Goal: Transaction & Acquisition: Download file/media

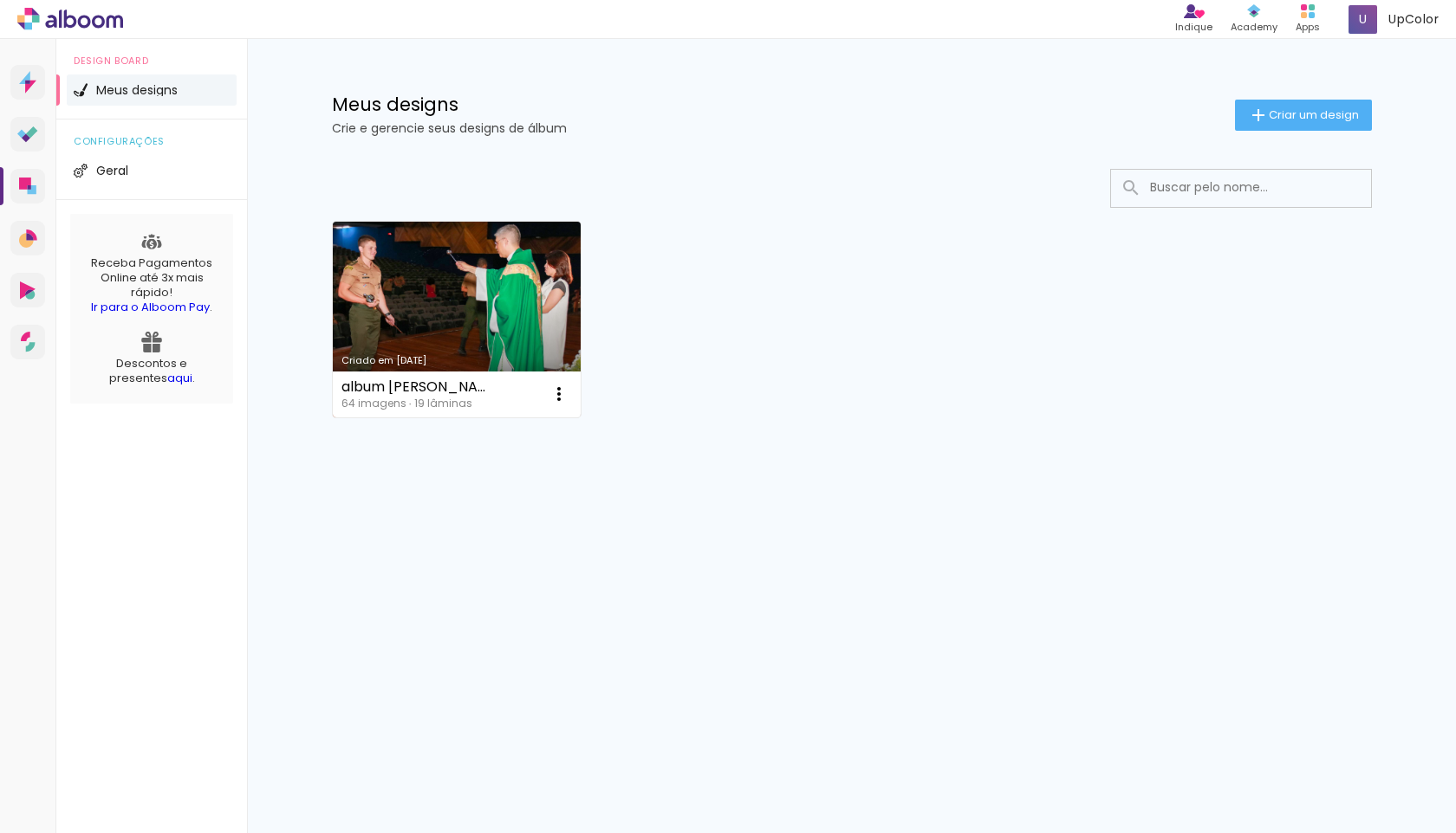
click at [486, 301] on link "Criado em [DATE]" at bounding box center [456, 319] width 249 height 196
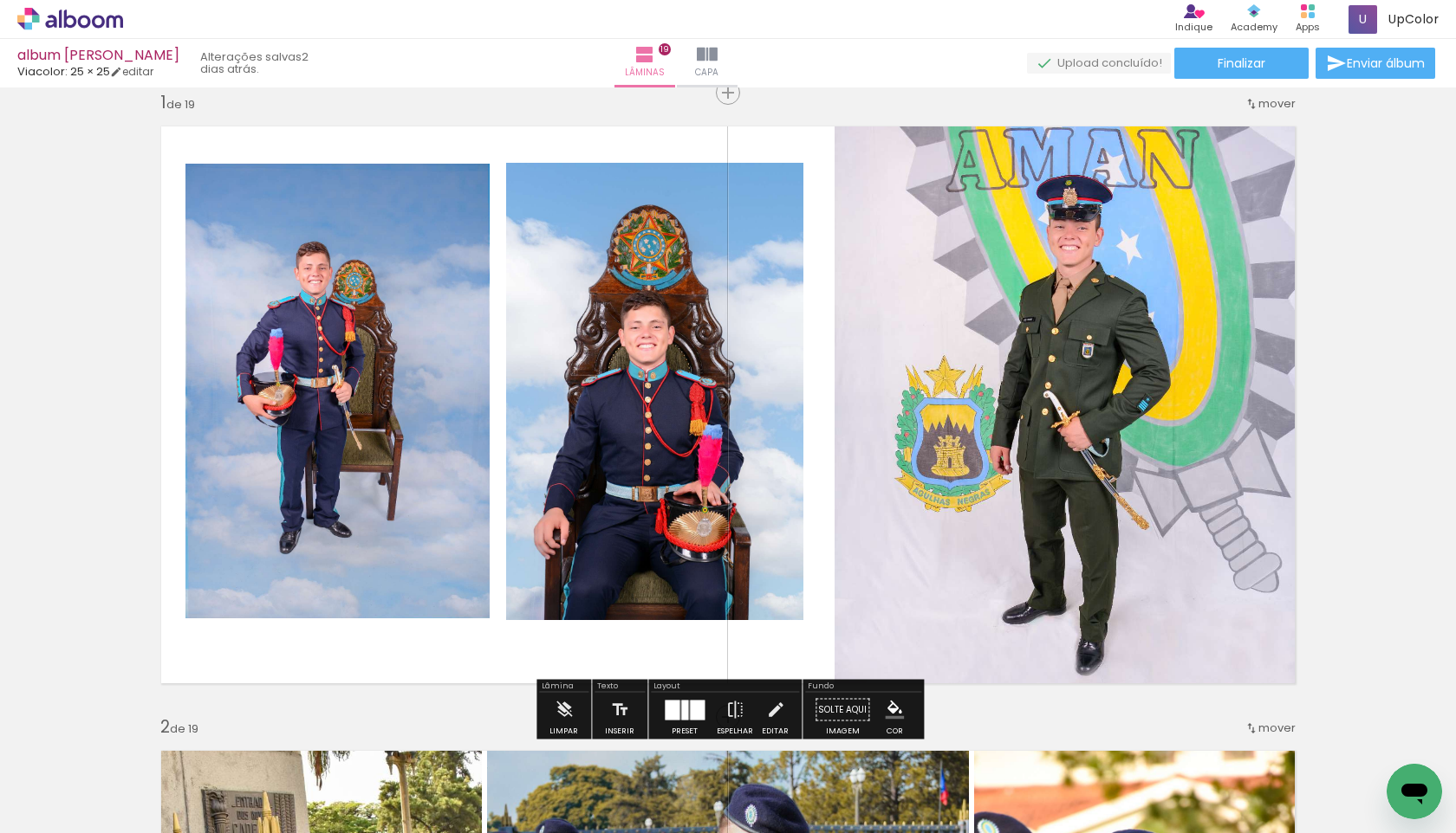
scroll to position [35, 0]
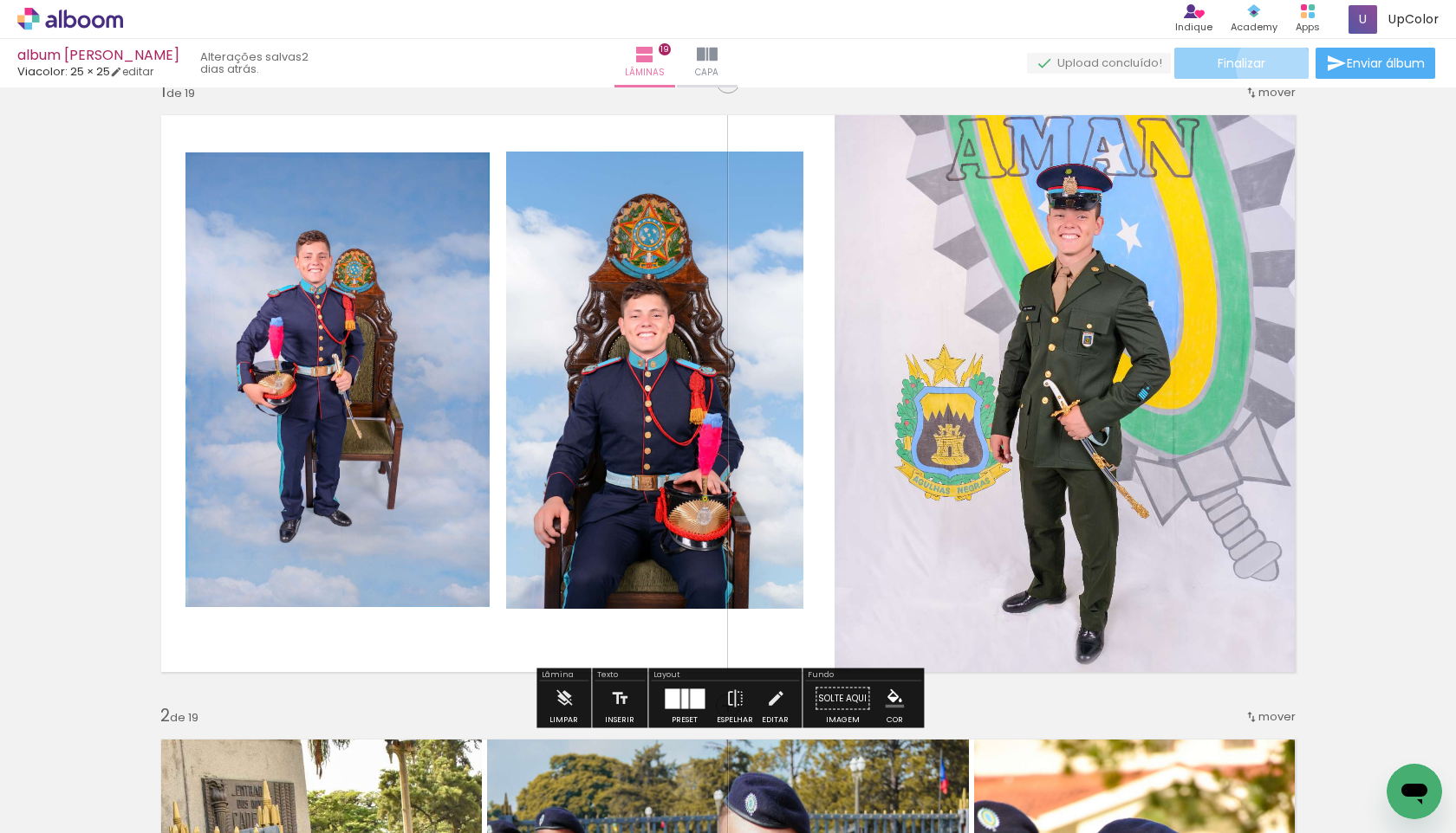
click at [1267, 66] on paper-button "Finalizar" at bounding box center [1241, 62] width 134 height 31
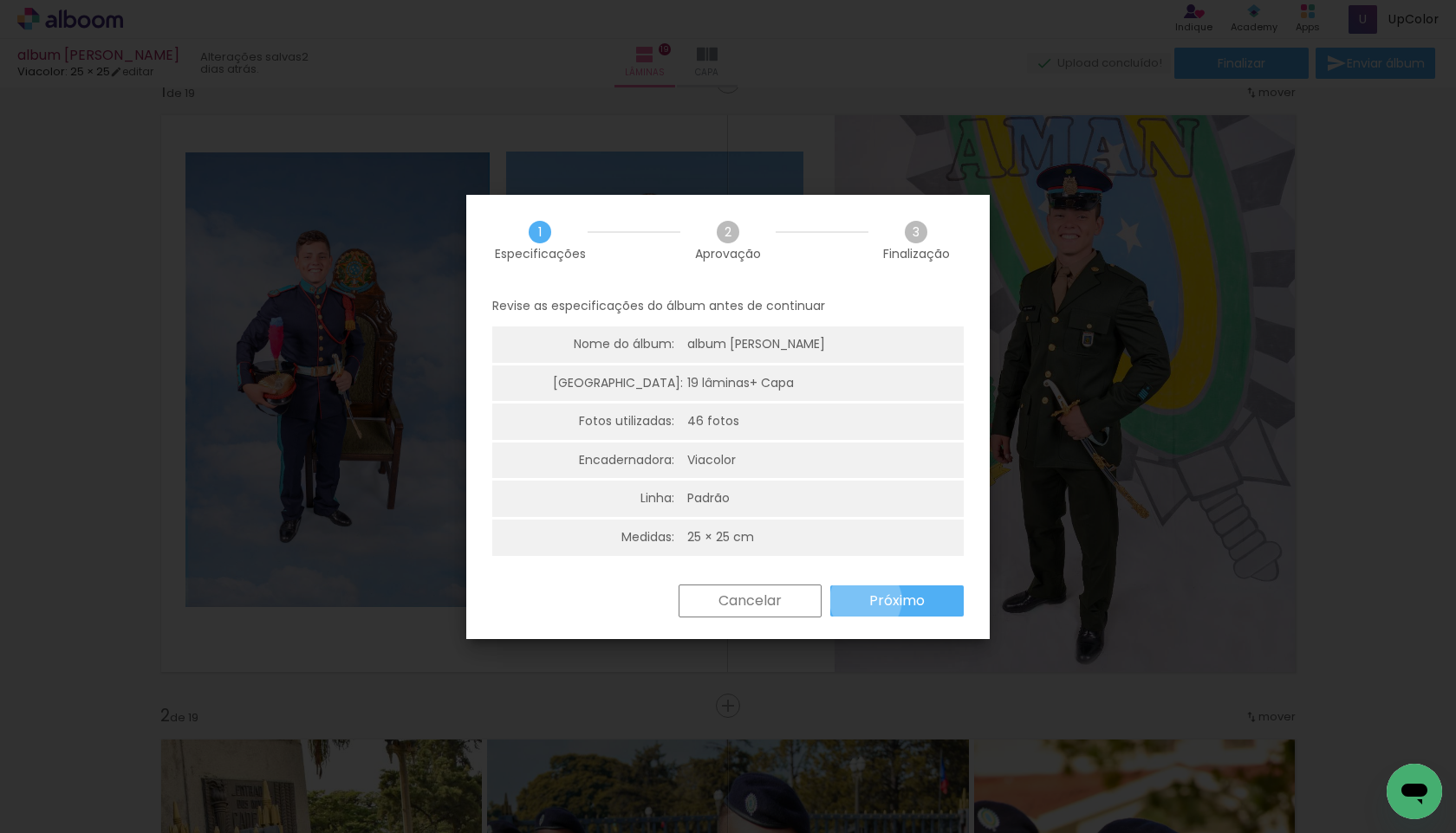
click at [865, 600] on paper-button "Próximo" at bounding box center [897, 601] width 133 height 31
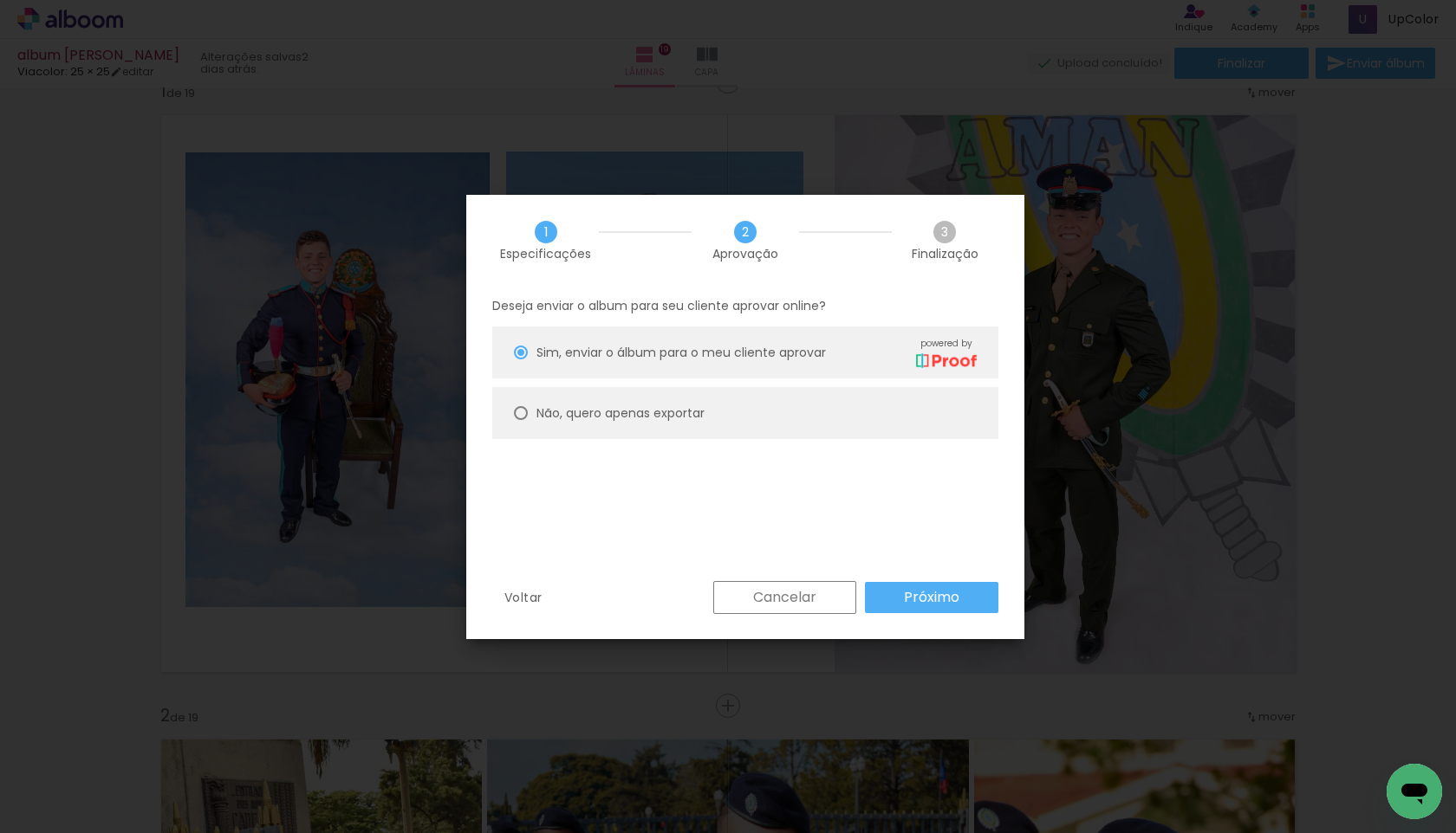
click at [0, 0] on slot "Não, quero apenas exportar" at bounding box center [0, 0] width 0 height 0
type paper-radio-button "on"
click at [0, 0] on slot "Próximo" at bounding box center [0, 0] width 0 height 0
type input "Alta, 300 DPI"
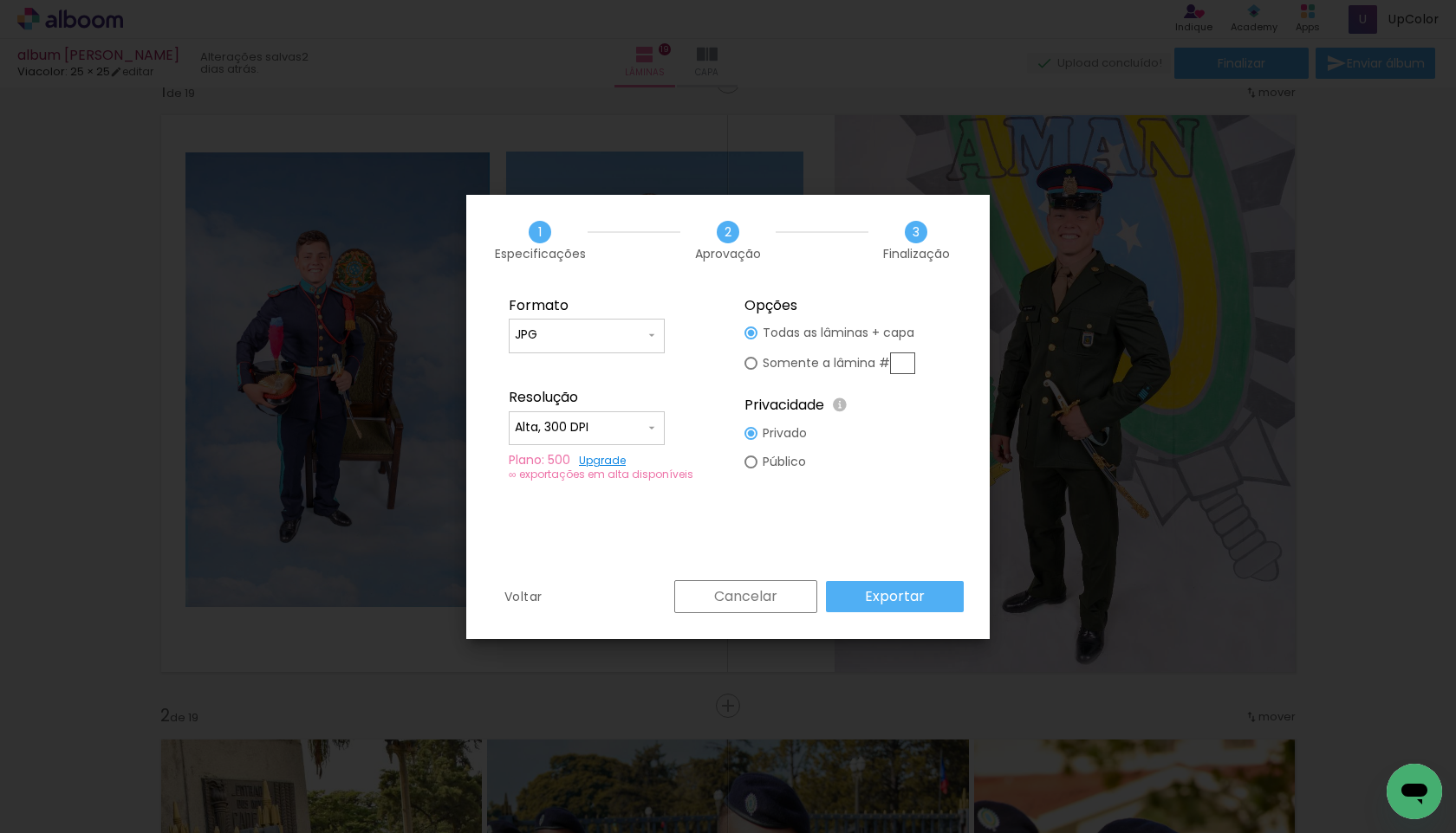
click at [0, 0] on slot "Exportar" at bounding box center [0, 0] width 0 height 0
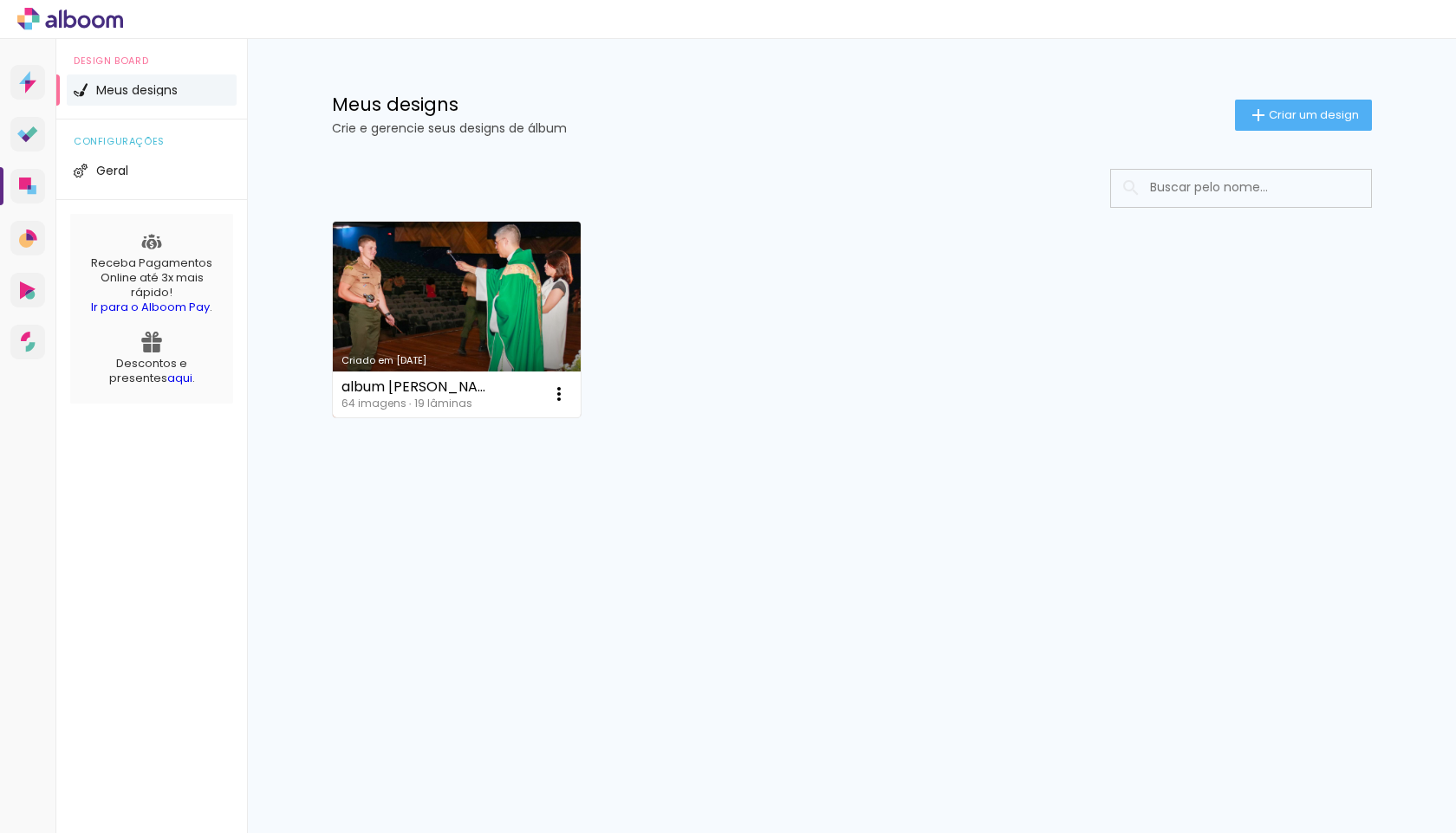
click at [495, 312] on link "Criado em [DATE]" at bounding box center [456, 319] width 249 height 196
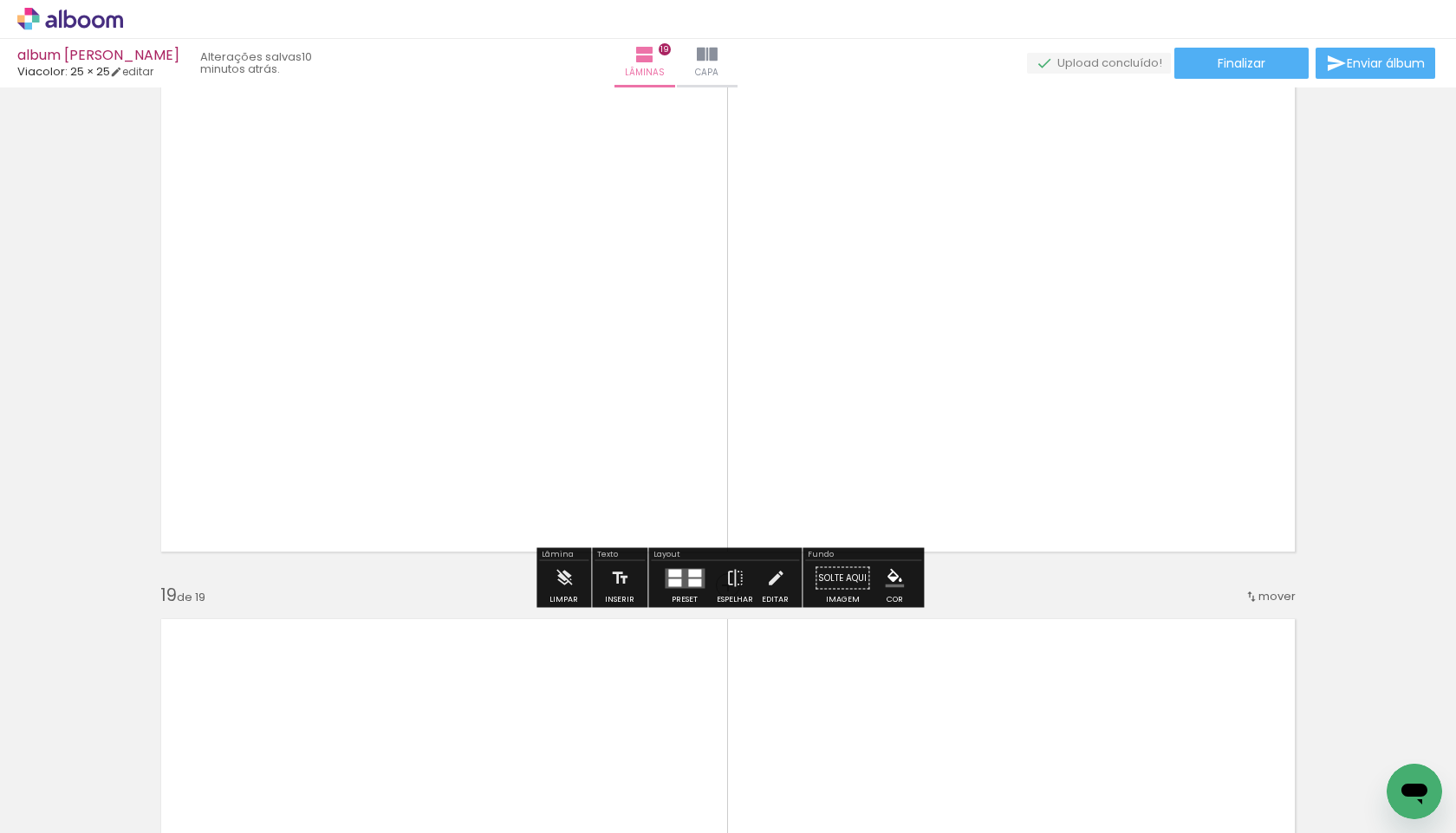
scroll to position [10783, 0]
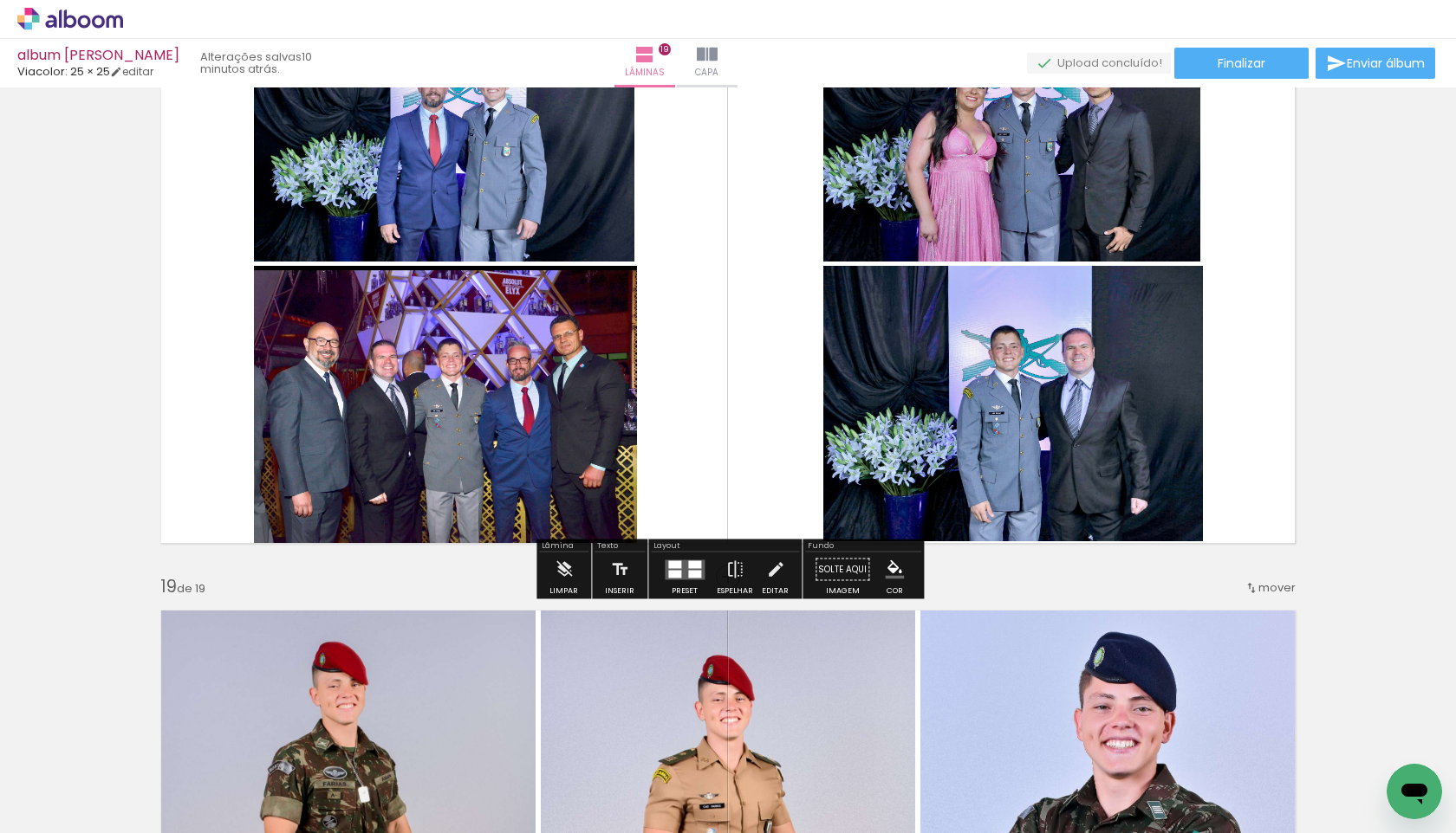
click at [867, 408] on quentale-photo at bounding box center [1013, 403] width 381 height 275
click at [867, 485] on quentale-photo at bounding box center [1013, 403] width 381 height 275
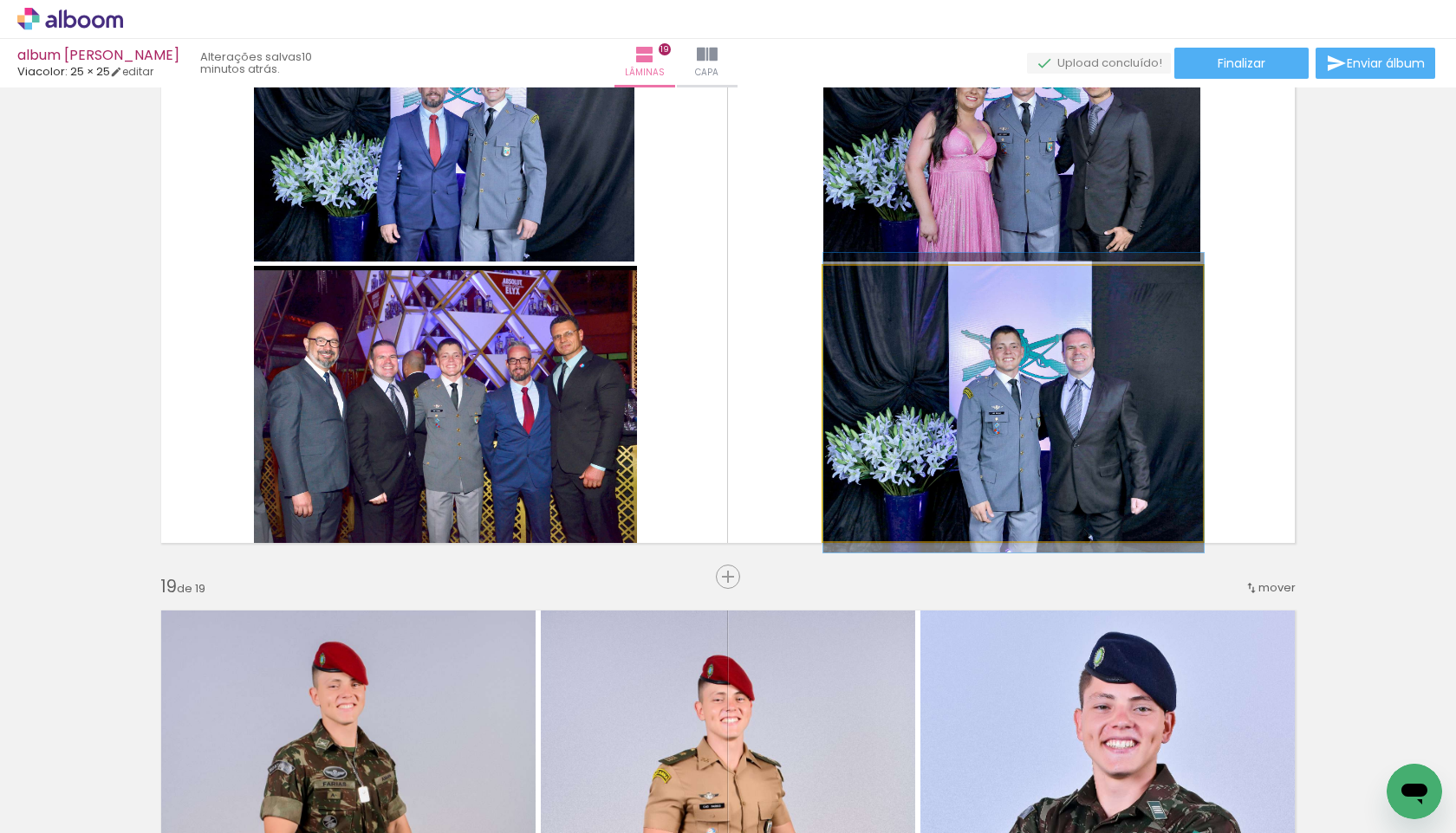
click at [867, 485] on quentale-photo at bounding box center [1013, 403] width 381 height 275
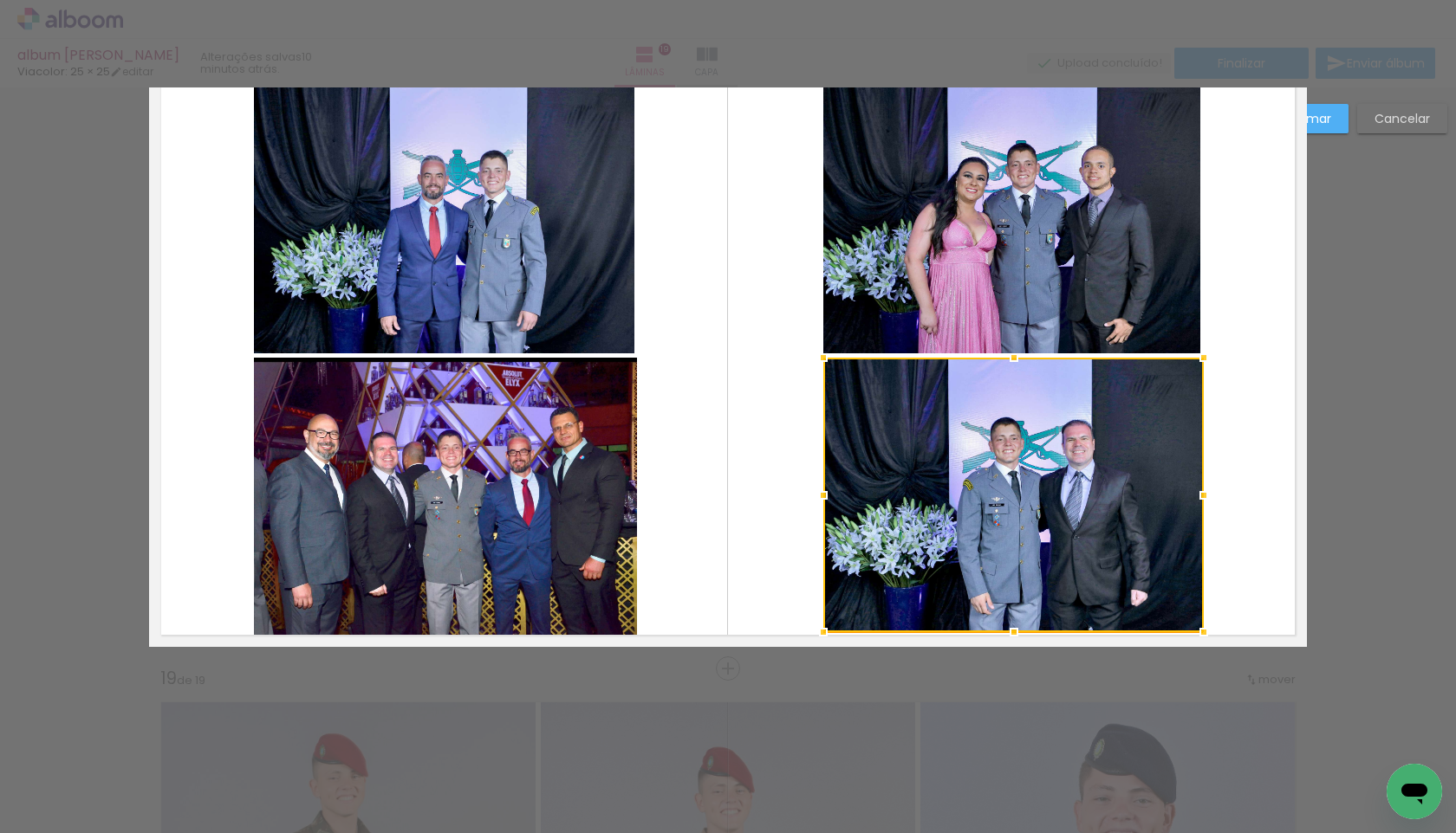
scroll to position [10641, 0]
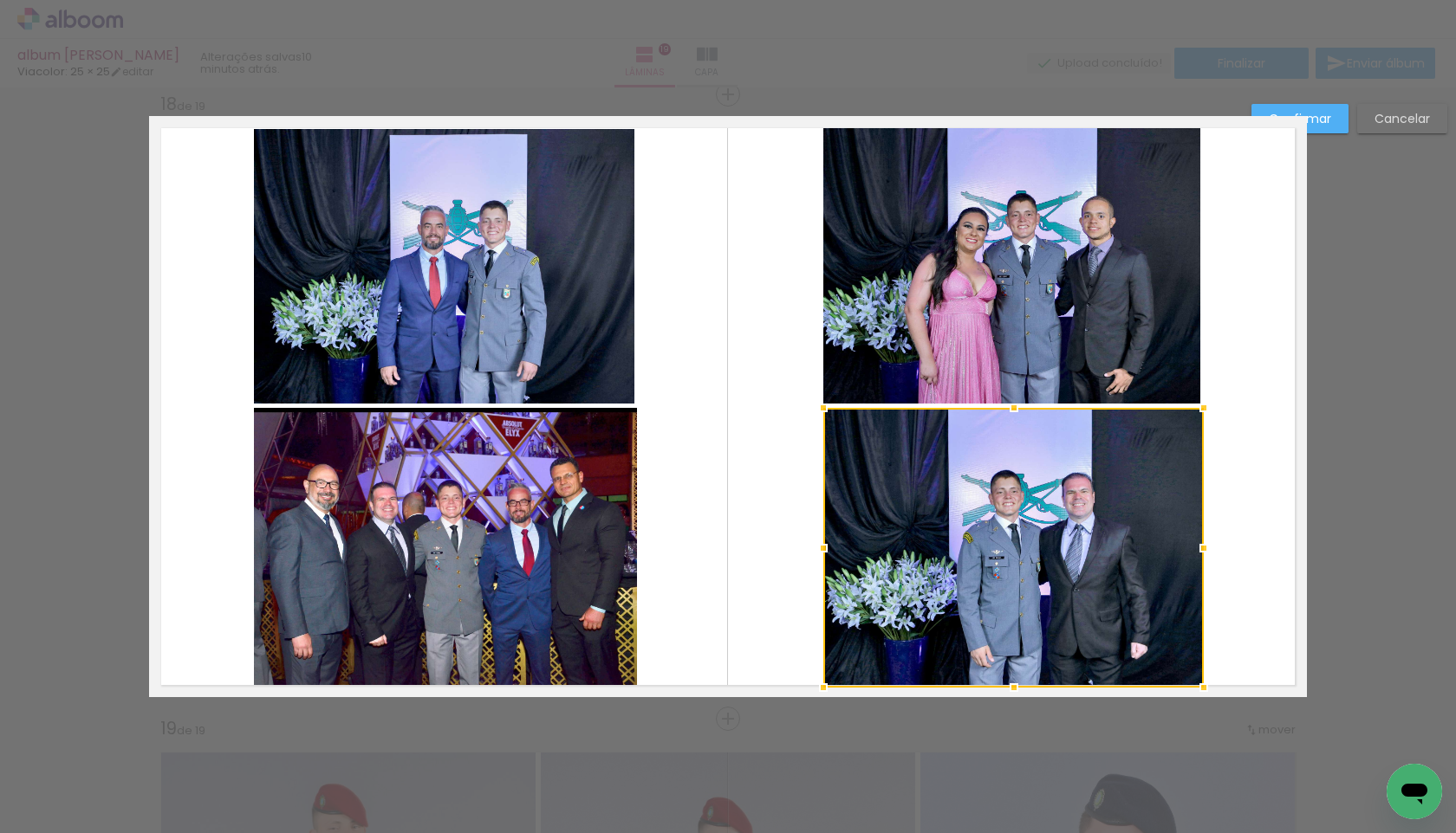
click at [867, 485] on div at bounding box center [1013, 687] width 35 height 35
click at [0, 0] on div "Confirmar Cancelar" at bounding box center [0, 0] width 0 height 0
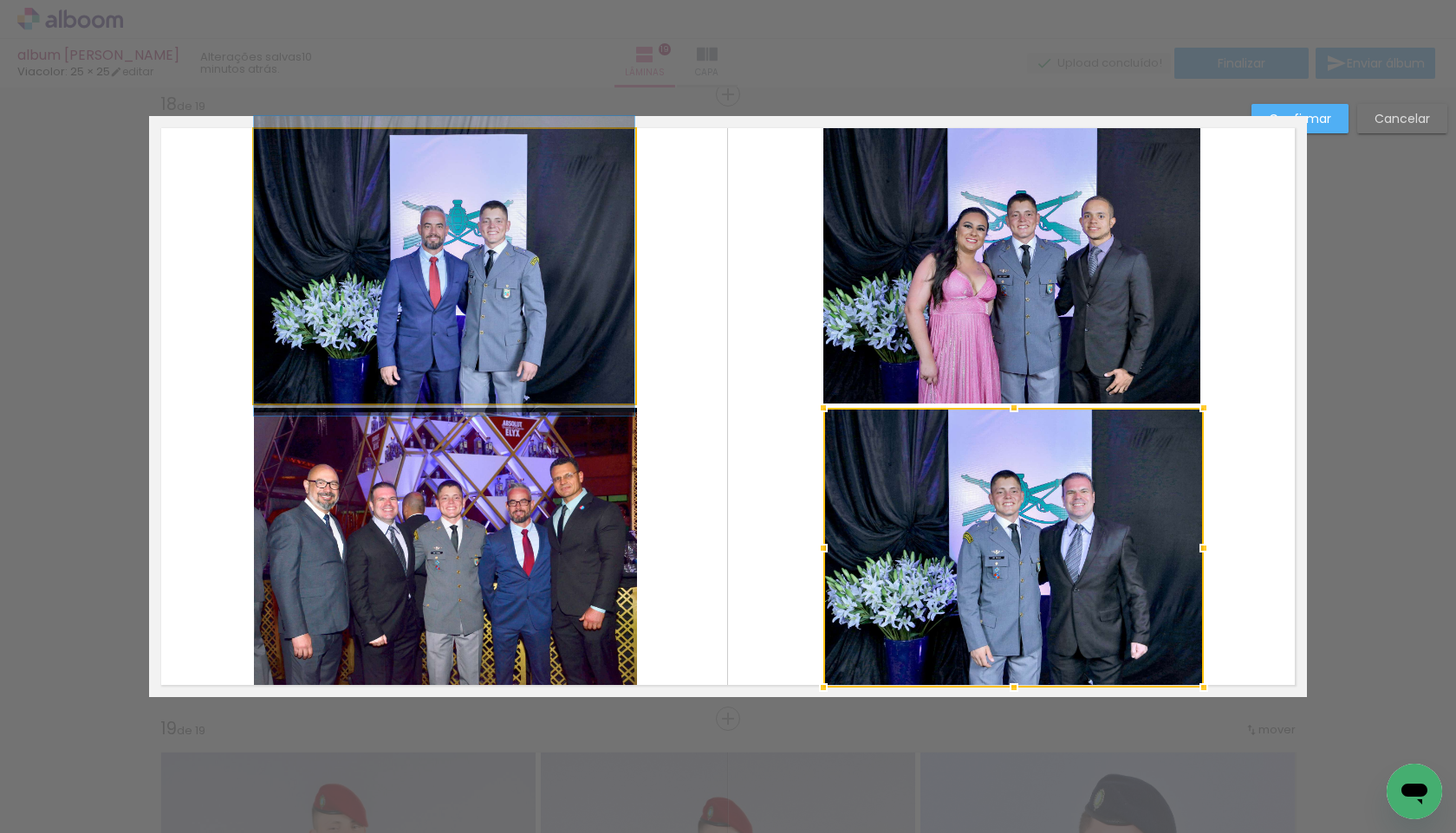
click at [616, 179] on quentale-photo at bounding box center [444, 266] width 381 height 275
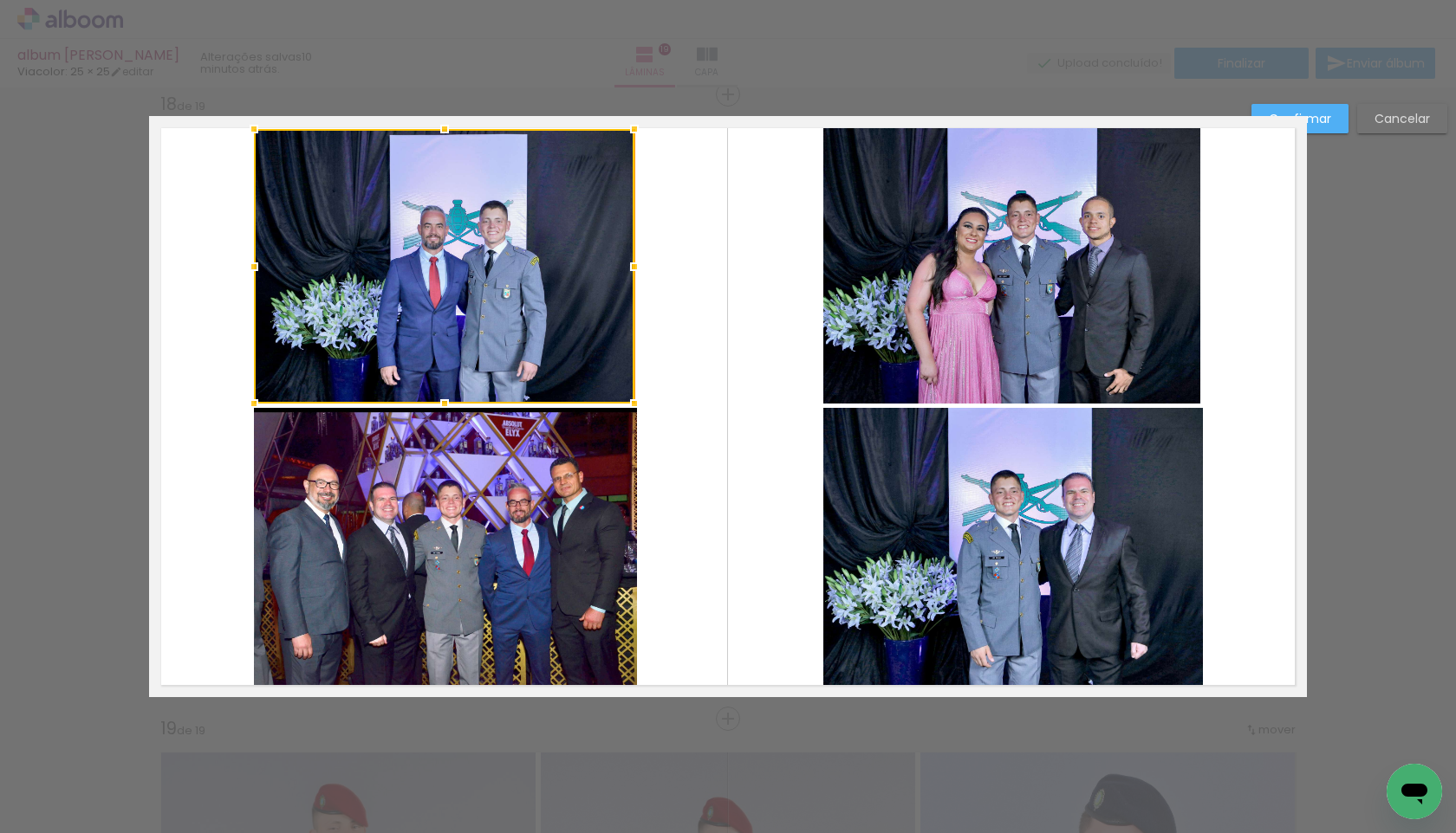
click at [616, 179] on div at bounding box center [444, 266] width 381 height 275
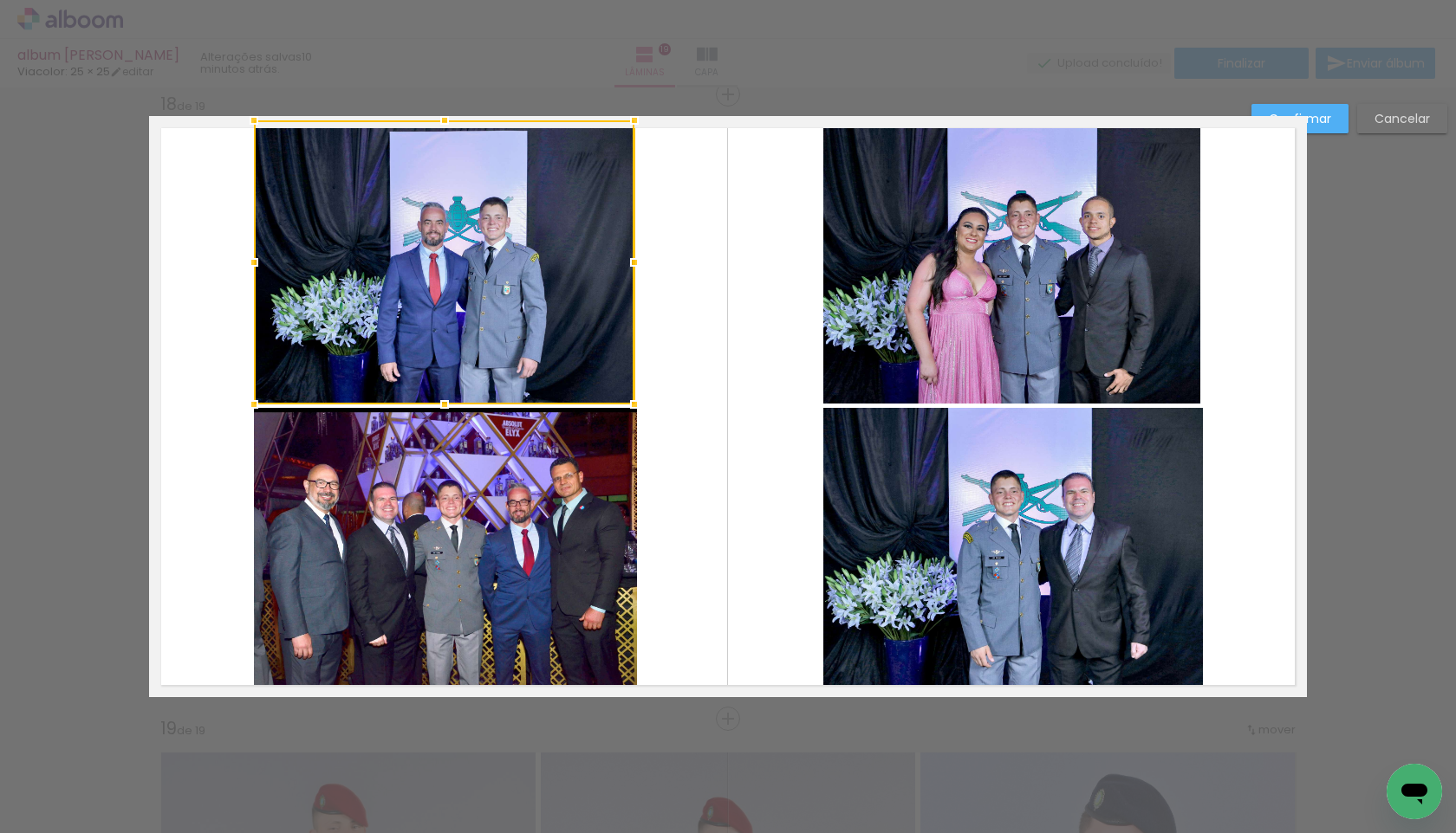
drag, startPoint x: 442, startPoint y: 124, endPoint x: 442, endPoint y: 111, distance: 13.0
click at [442, 111] on div at bounding box center [444, 120] width 35 height 35
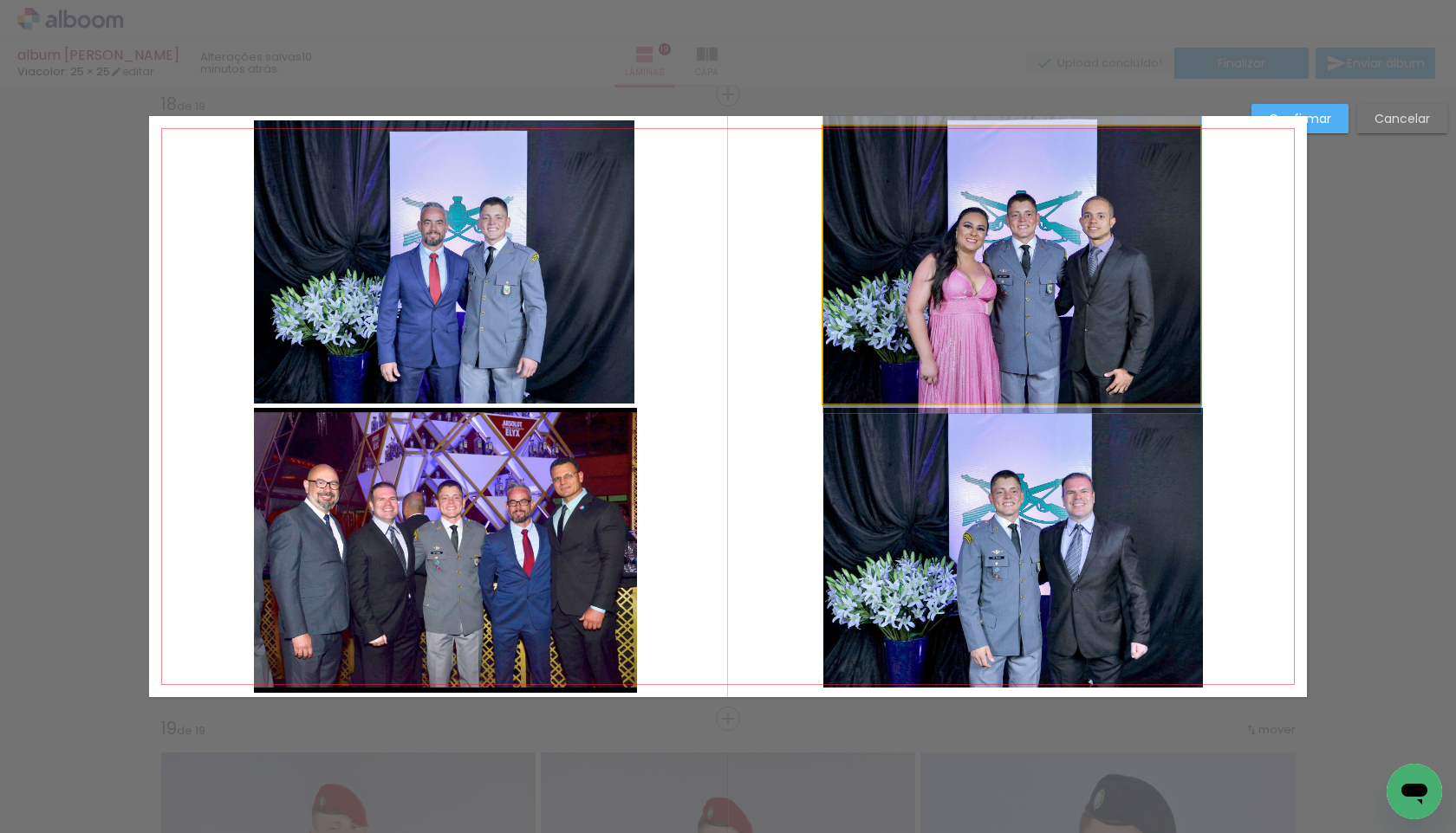
click at [867, 176] on quentale-photo at bounding box center [1011, 265] width 378 height 277
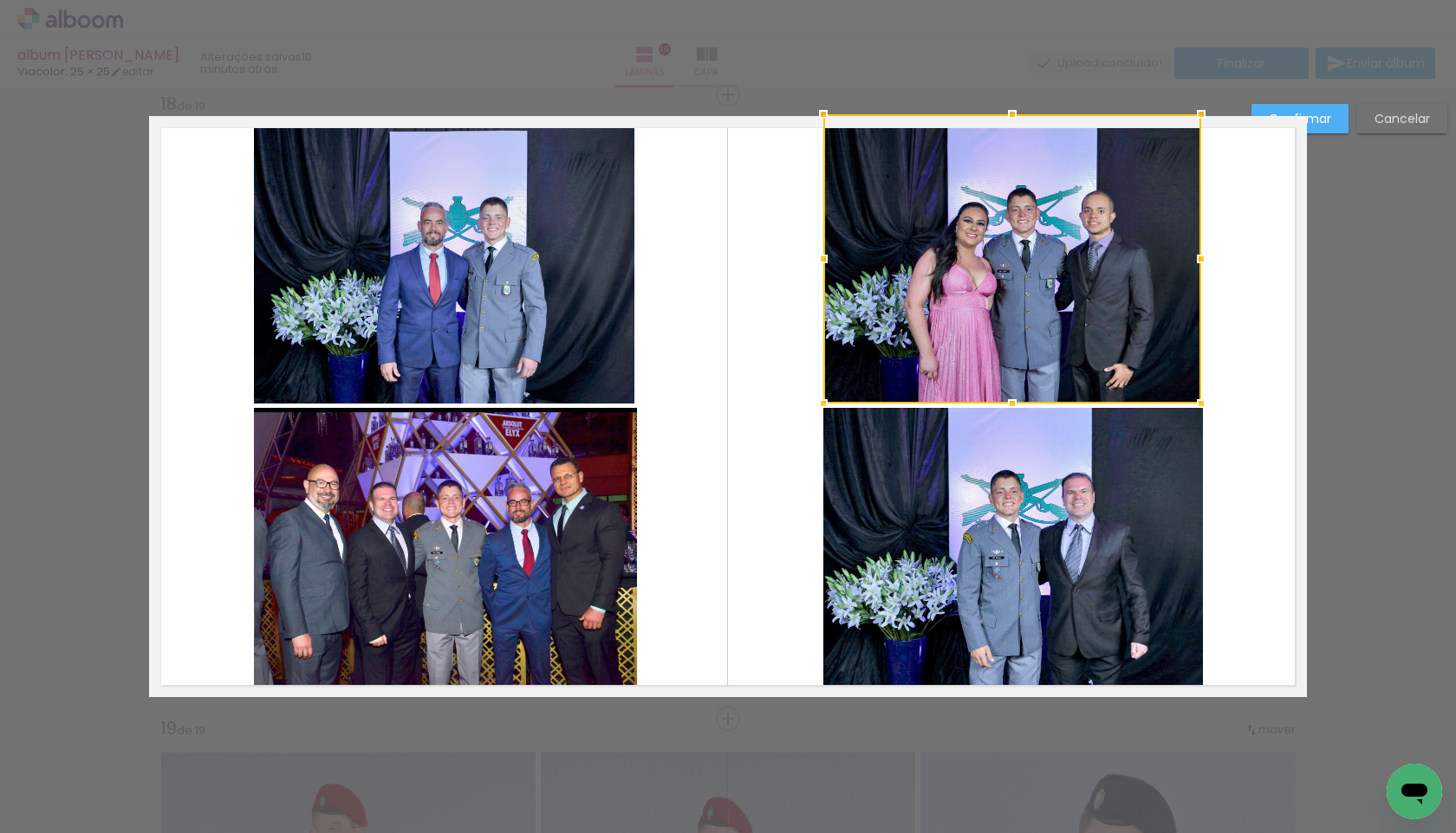
drag, startPoint x: 1011, startPoint y: 123, endPoint x: 1010, endPoint y: 104, distance: 19.0
click at [867, 104] on div at bounding box center [1012, 115] width 35 height 35
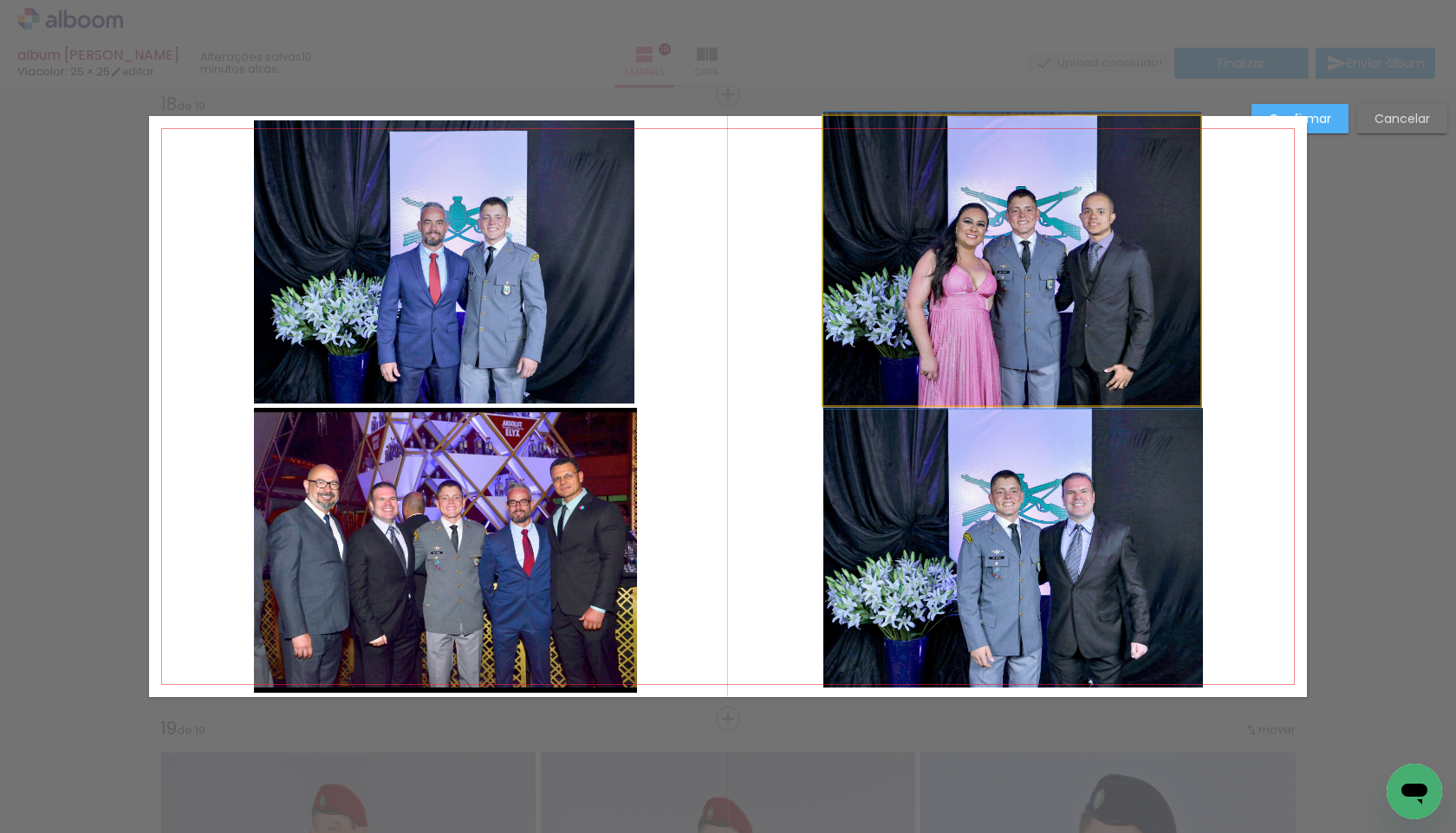
click at [867, 240] on quentale-photo at bounding box center [1011, 261] width 378 height 290
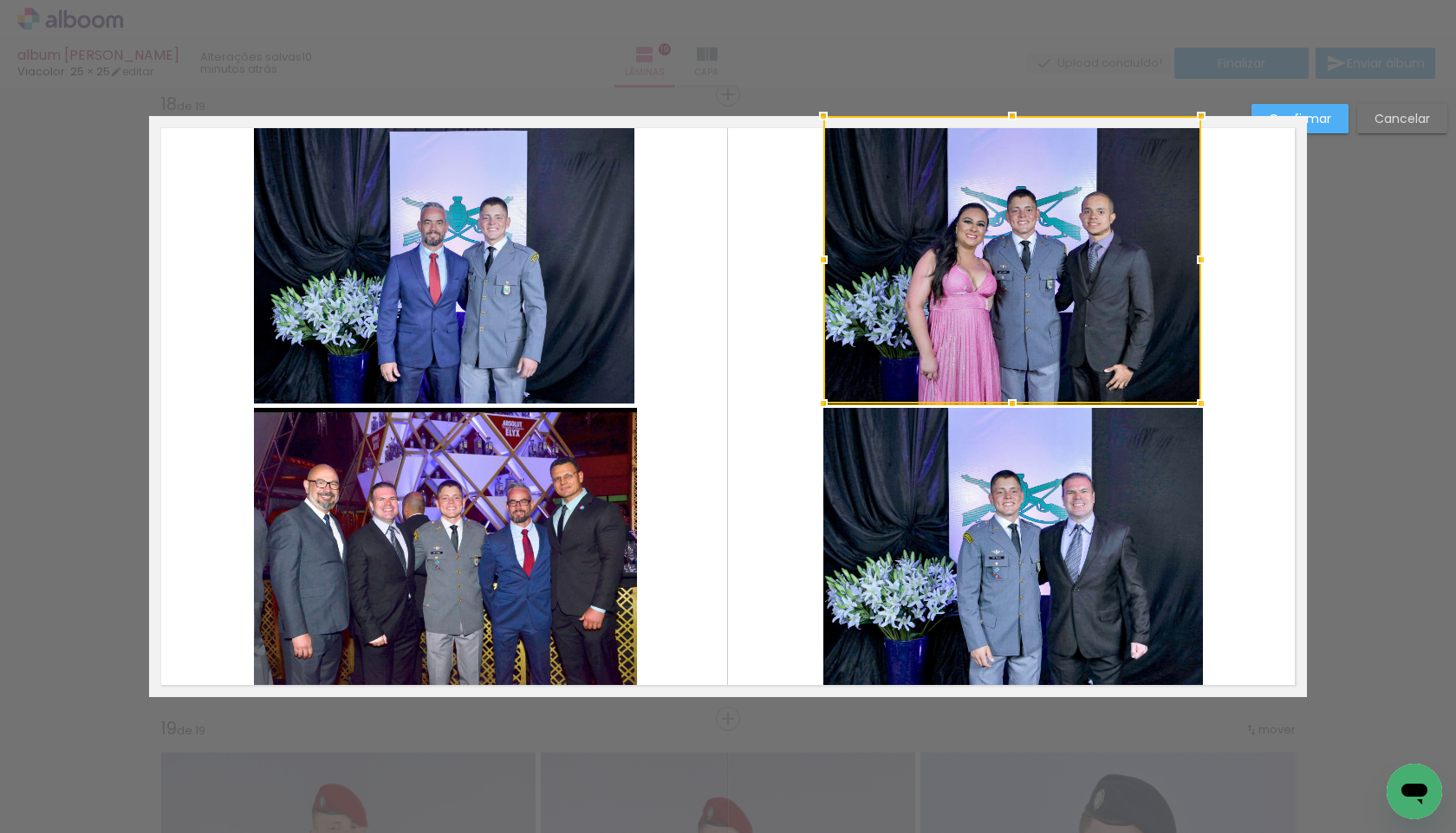
click at [867, 239] on quentale-layouter at bounding box center [727, 407] width 1158 height 581
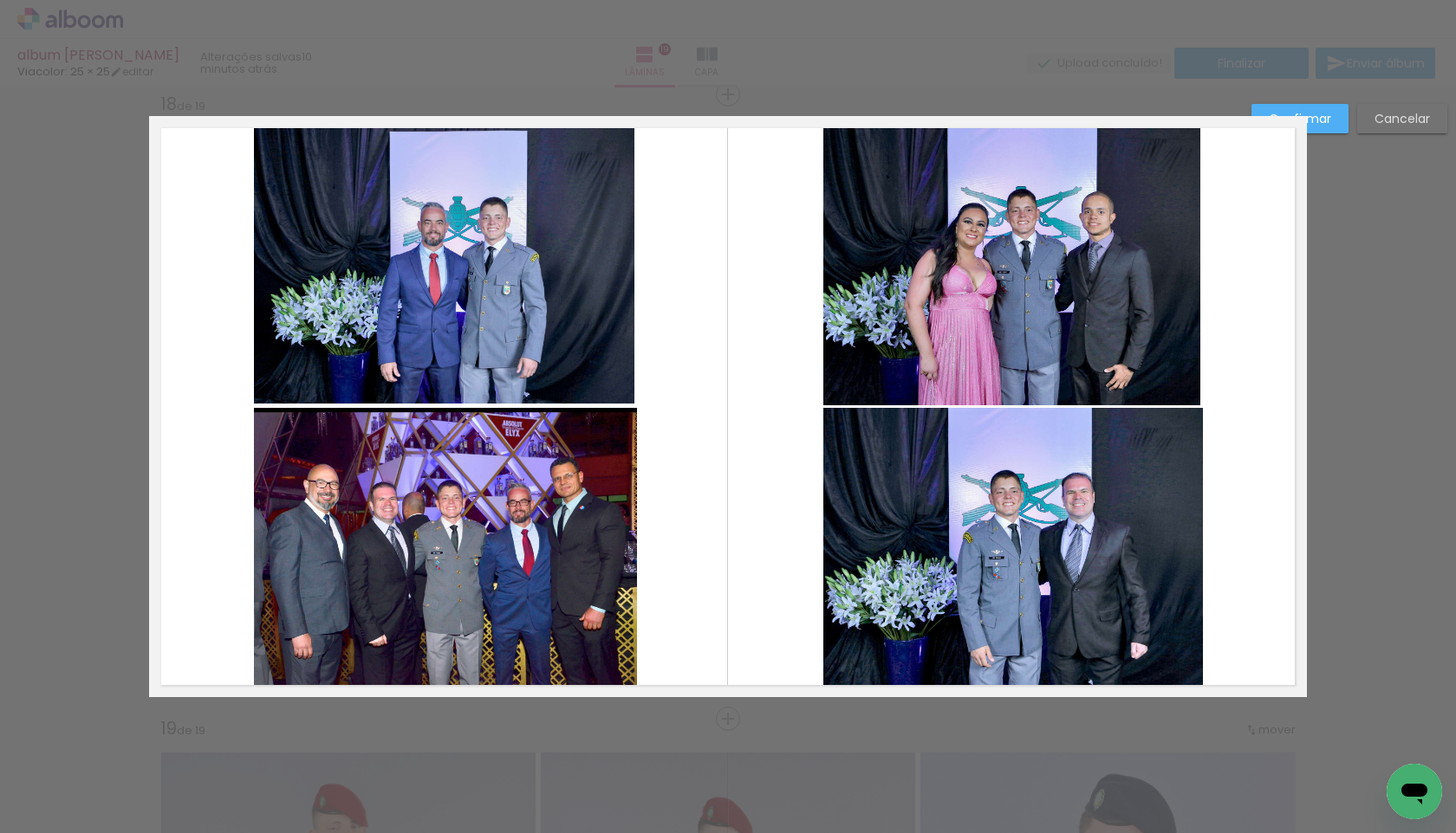
click at [0, 0] on div "Confirmar Cancelar" at bounding box center [0, 0] width 0 height 0
click at [0, 0] on paper-button "Confirmar" at bounding box center [0, 0] width 0 height 0
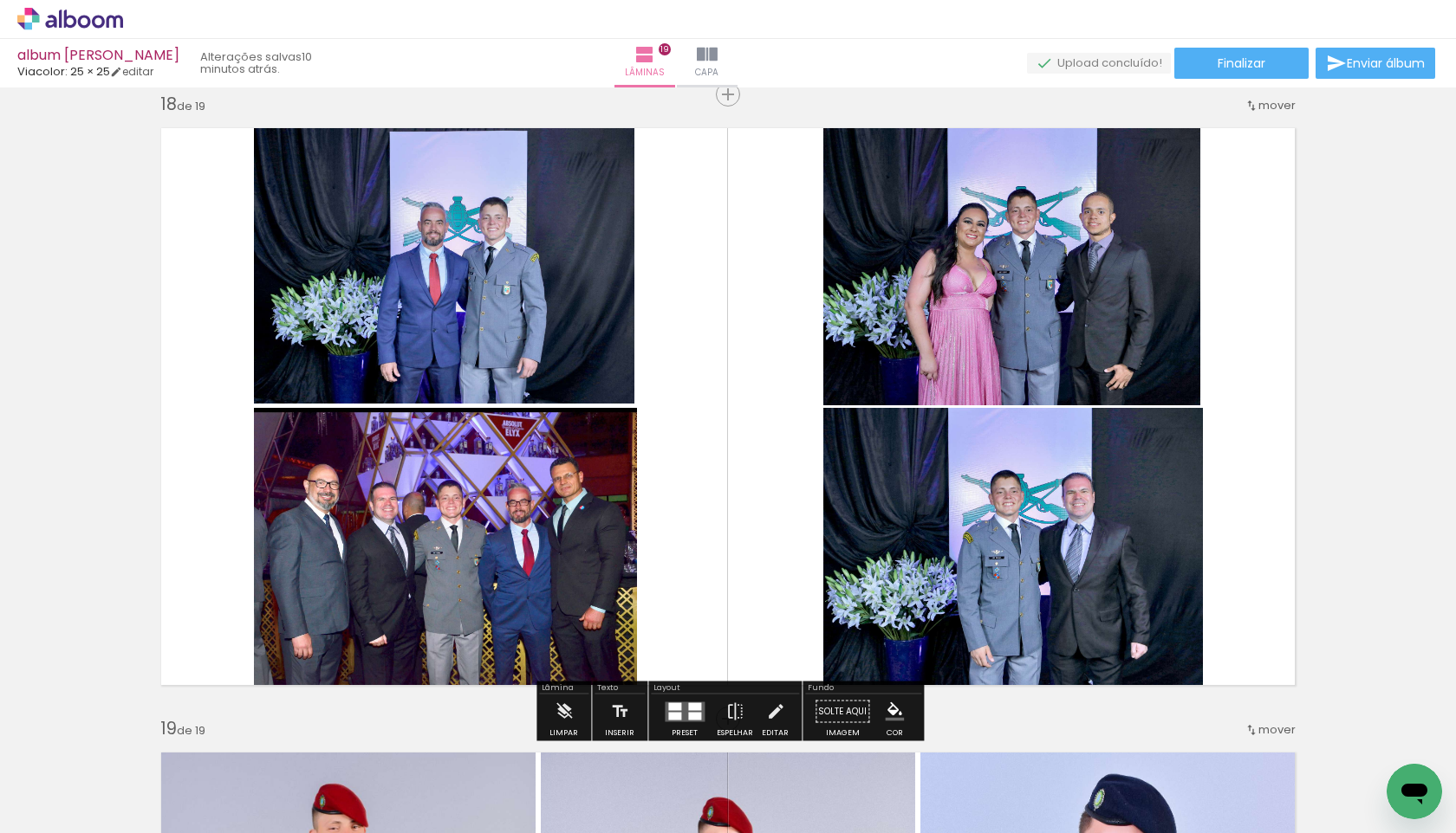
click at [867, 225] on quentale-photo at bounding box center [1011, 261] width 378 height 290
click at [867, 73] on paper-button "Finalizar" at bounding box center [1241, 62] width 134 height 31
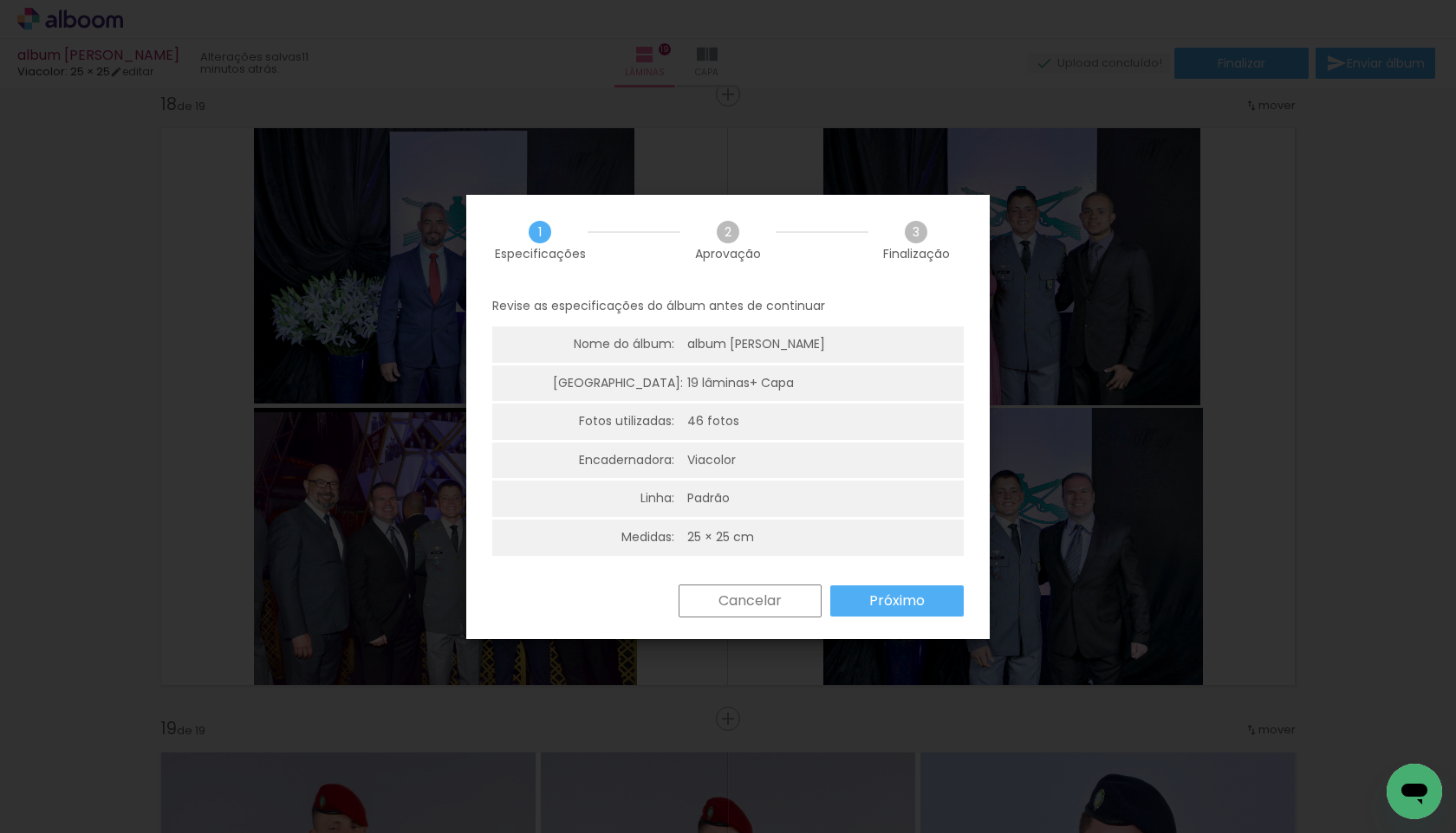
click at [863, 485] on div "1 Especificações 2 Aprovação 3 Finalização Revise as especificações do álbum an…" at bounding box center [727, 417] width 524 height 445
click at [863, 485] on paper-button "Próximo" at bounding box center [897, 601] width 133 height 31
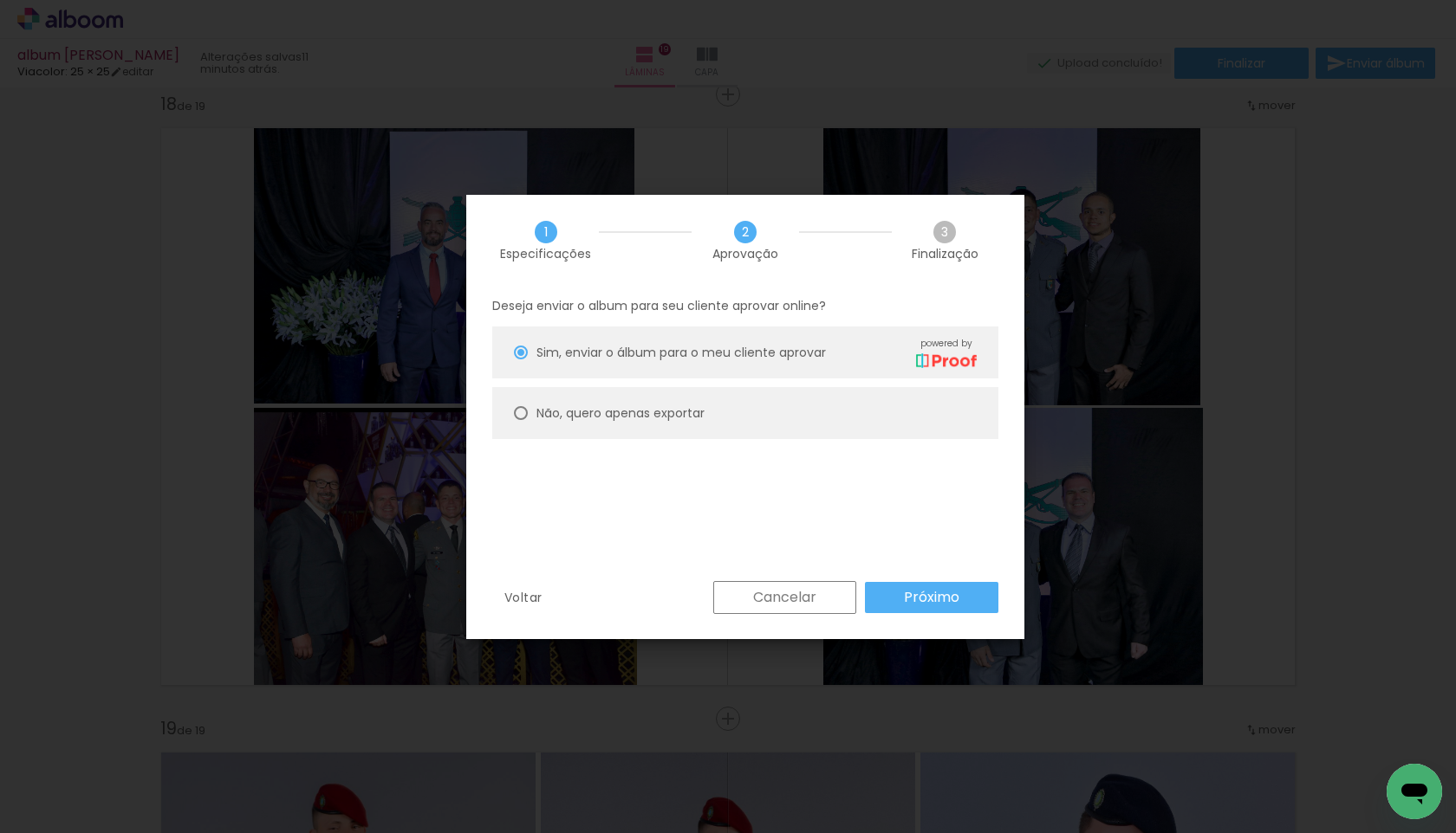
click at [673, 402] on paper-radio-button "Não, quero apenas exportar" at bounding box center [745, 413] width 506 height 52
type paper-radio-button "on"
click at [867, 485] on paper-button "Próximo" at bounding box center [931, 597] width 133 height 31
type input "Alta, 300 DPI"
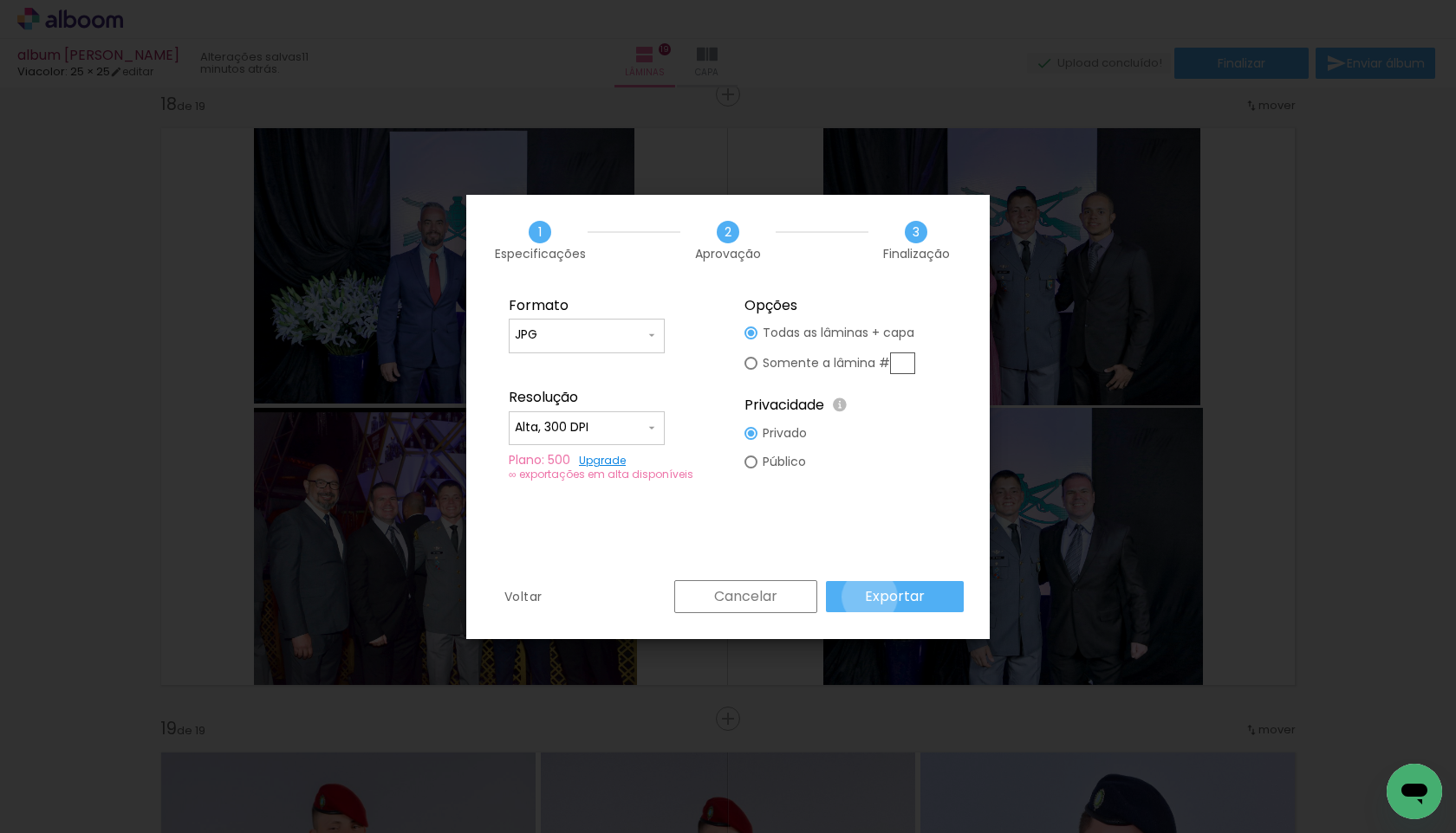
click at [0, 0] on slot "Exportar" at bounding box center [0, 0] width 0 height 0
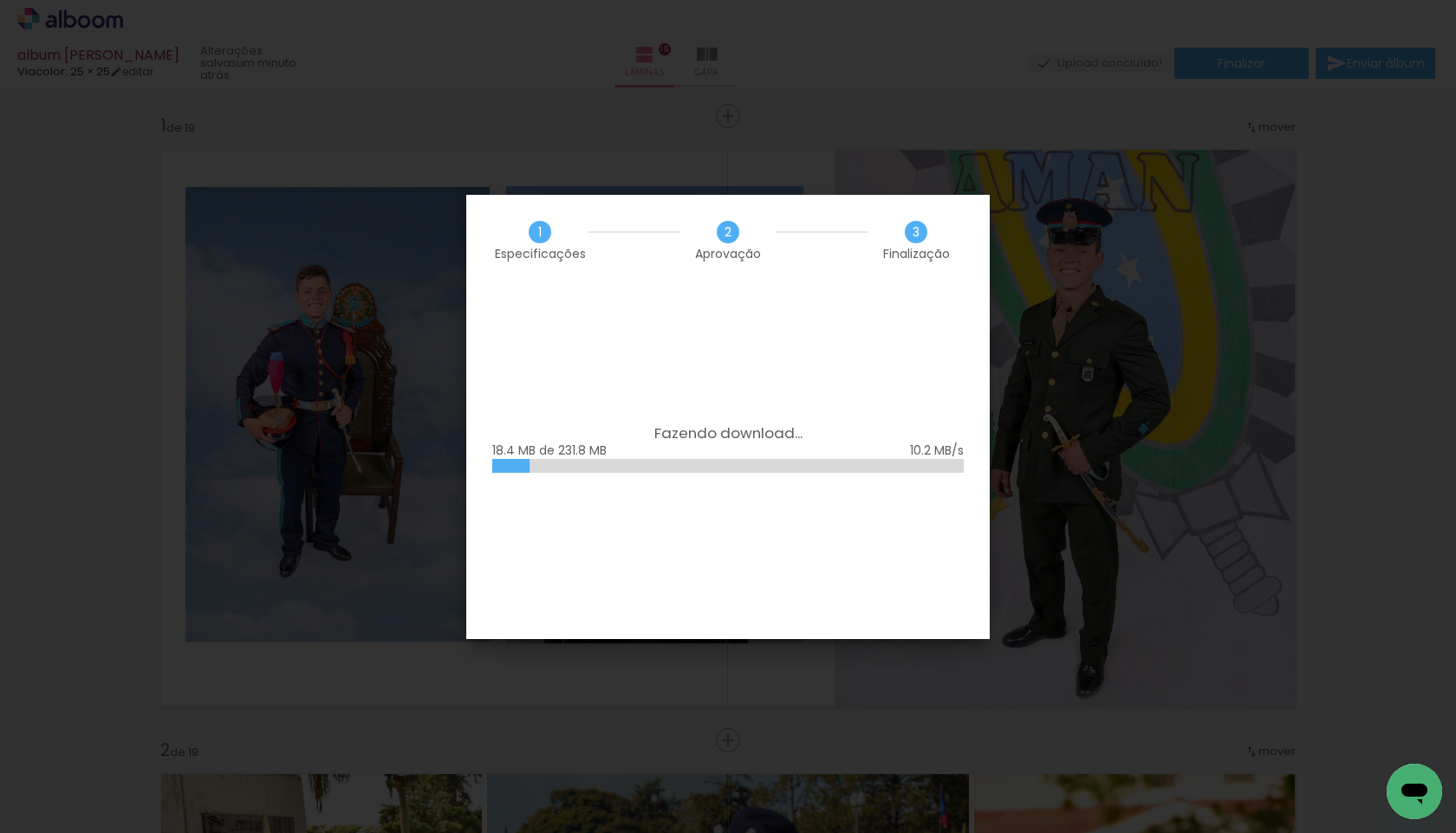
scroll to position [10641, 0]
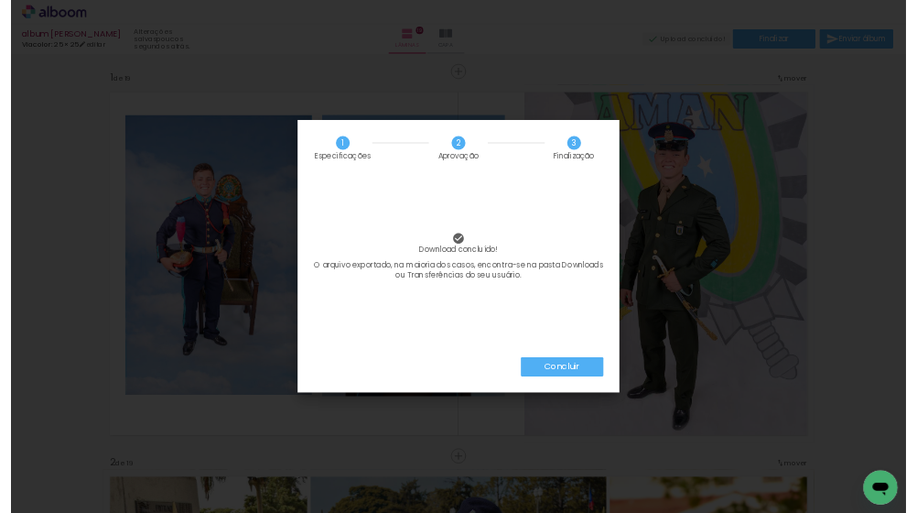
scroll to position [11241, 0]
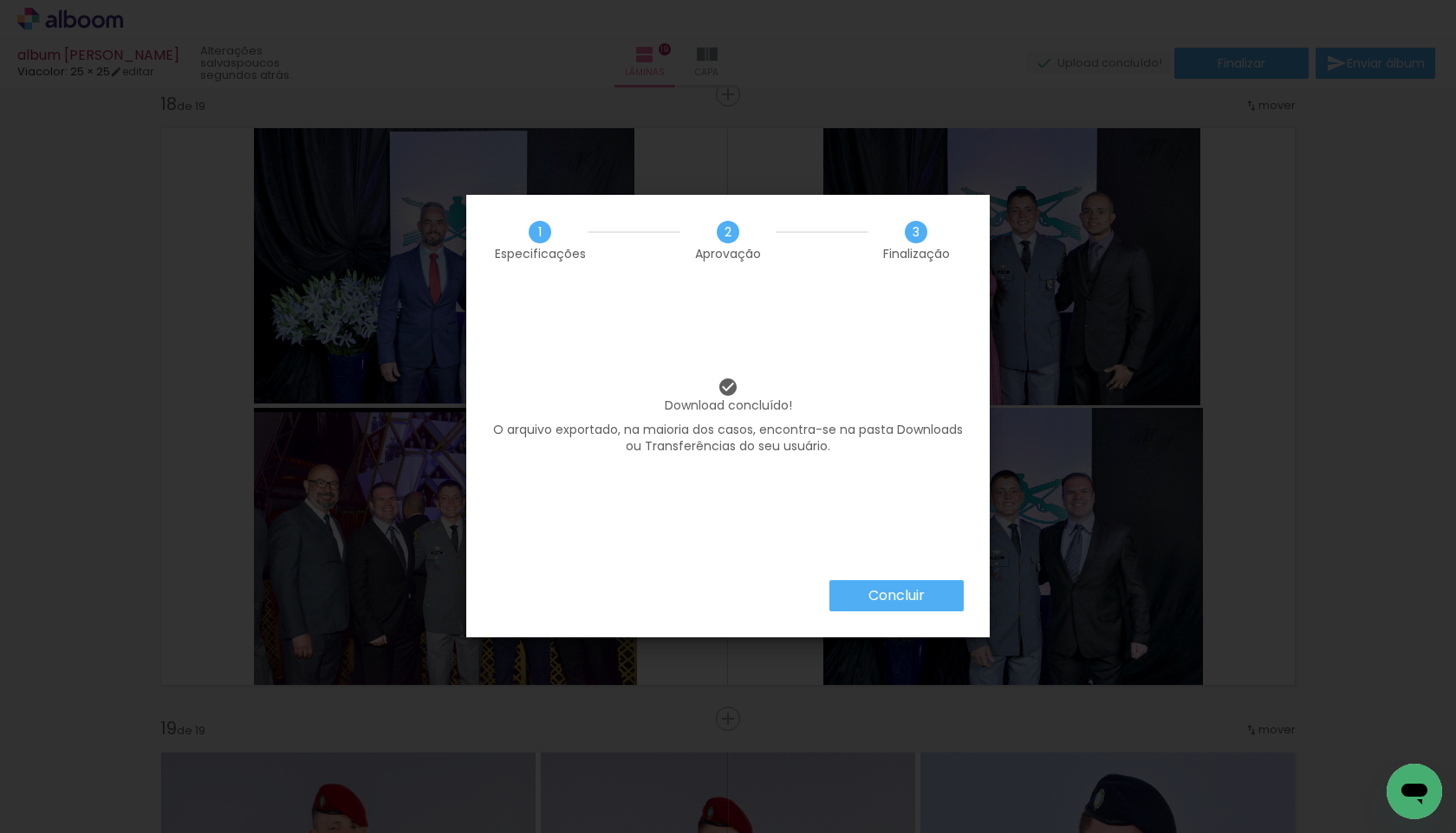
click at [0, 0] on slot "Concluir" at bounding box center [0, 0] width 0 height 0
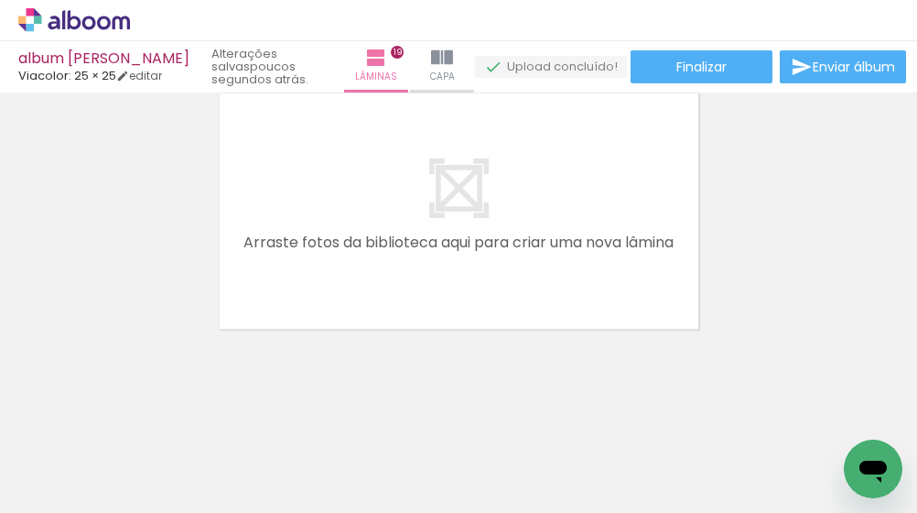
scroll to position [5605, 0]
